Goal: Information Seeking & Learning: Learn about a topic

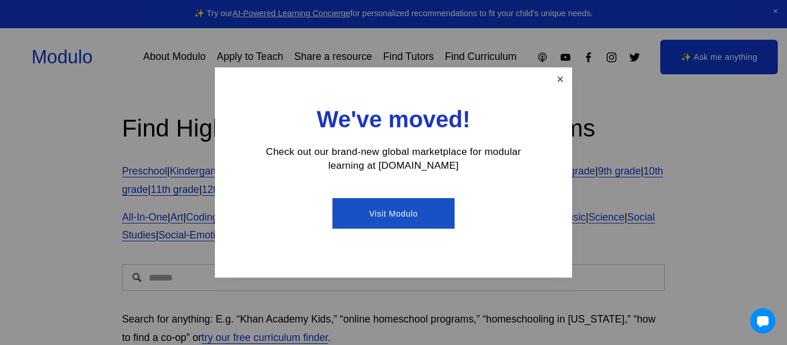
click at [553, 72] on link "Close" at bounding box center [560, 79] width 20 height 20
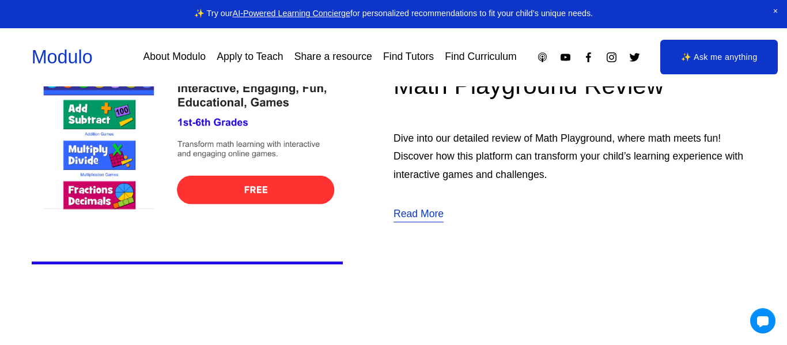
scroll to position [6, 0]
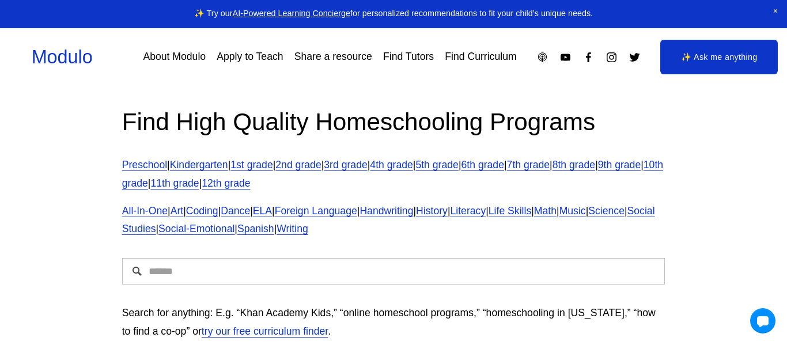
click at [412, 169] on link "4th grade" at bounding box center [391, 165] width 43 height 12
